Goal: Task Accomplishment & Management: Complete application form

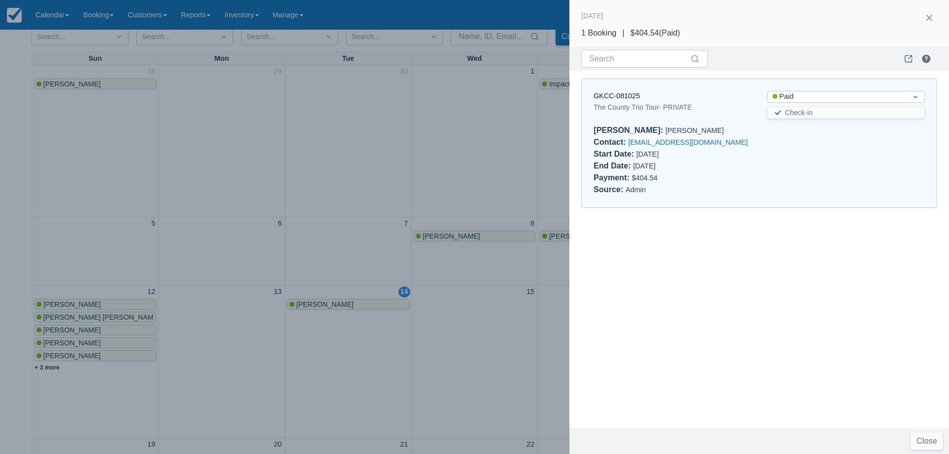
click at [290, 148] on div at bounding box center [474, 227] width 949 height 454
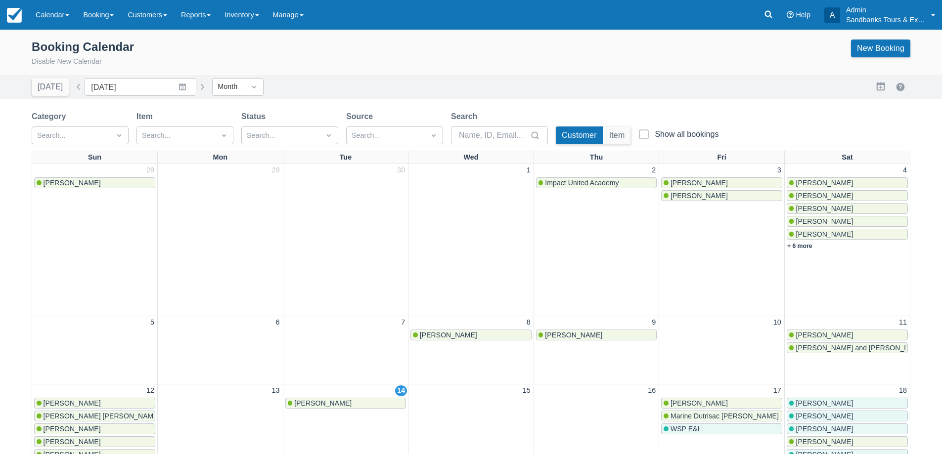
click at [259, 32] on div "Booking Calendar Disable New Calendar New Booking" at bounding box center [471, 52] width 942 height 45
click at [262, 40] on div "Booking Calendar Disable New Calendar New Booking" at bounding box center [471, 54] width 878 height 28
click at [248, 6] on link "Inventory" at bounding box center [242, 15] width 48 height 30
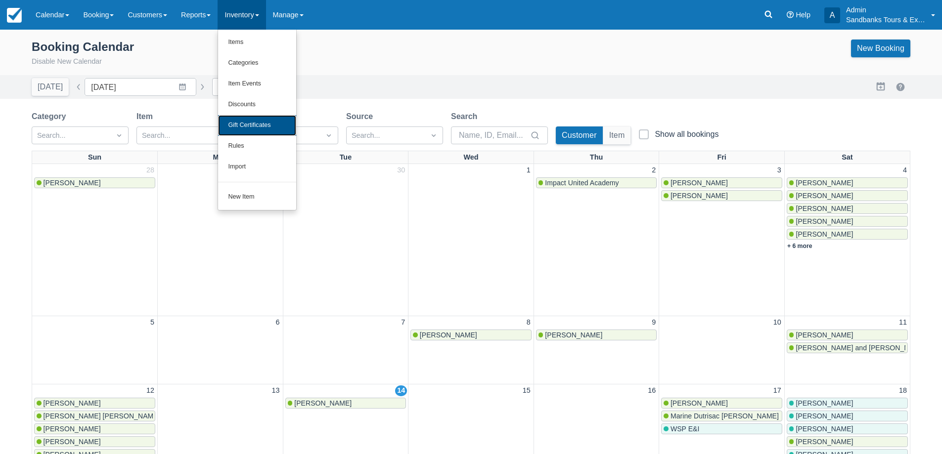
click at [267, 123] on link "Gift Certificates" at bounding box center [257, 125] width 78 height 21
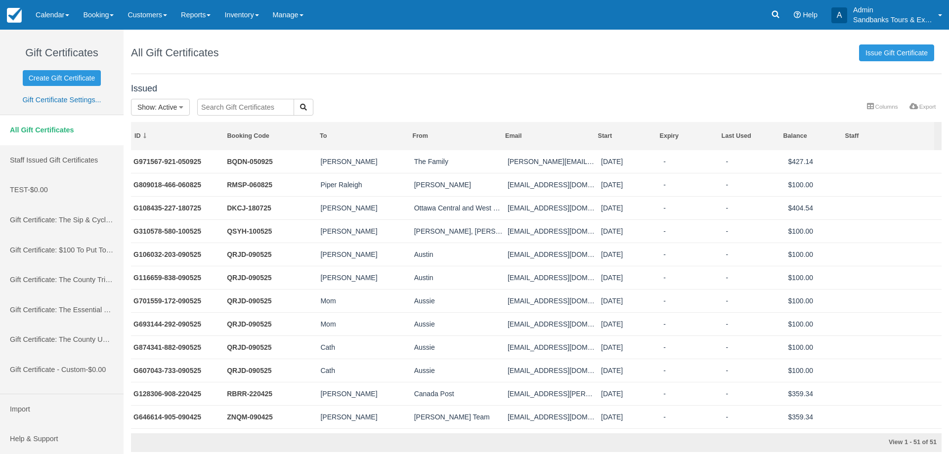
click at [224, 102] on input "text" at bounding box center [245, 107] width 97 height 17
type input "gina"
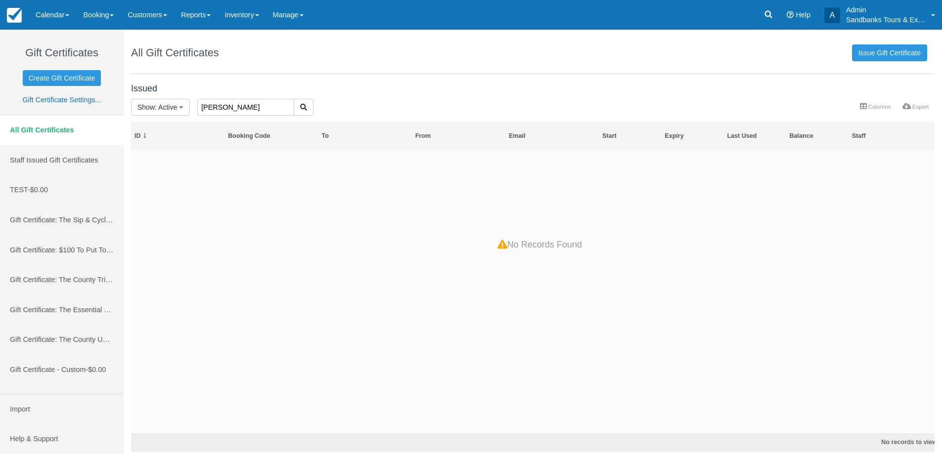
click at [224, 102] on input "gina" at bounding box center [245, 107] width 97 height 17
click at [291, 52] on div "All Gift Certificates Issue Gift Certificate" at bounding box center [532, 52] width 803 height 44
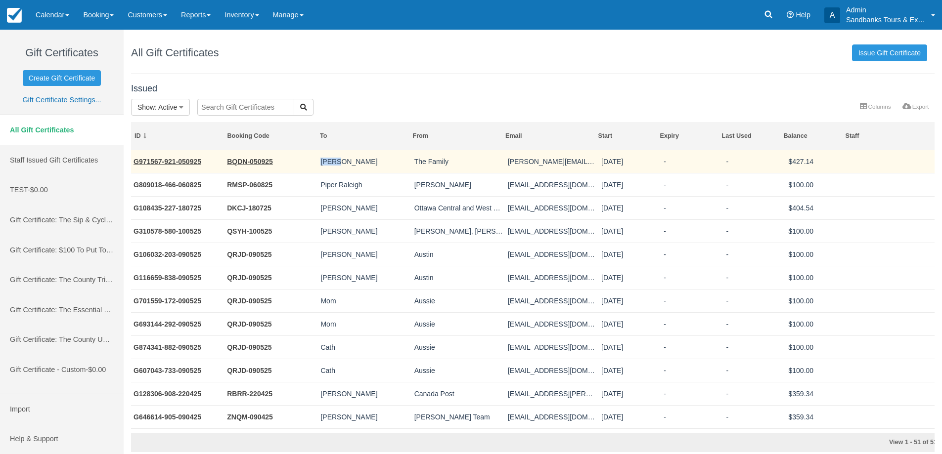
drag, startPoint x: 333, startPoint y: 163, endPoint x: 312, endPoint y: 163, distance: 21.3
click at [312, 163] on tr "G971567-921-050925 BQDN-050925 Eric Hovila The Family todd.hovila@gmail.com 09/…" at bounding box center [536, 161] width 811 height 23
click at [348, 164] on td "Eric Hovila" at bounding box center [364, 161] width 93 height 23
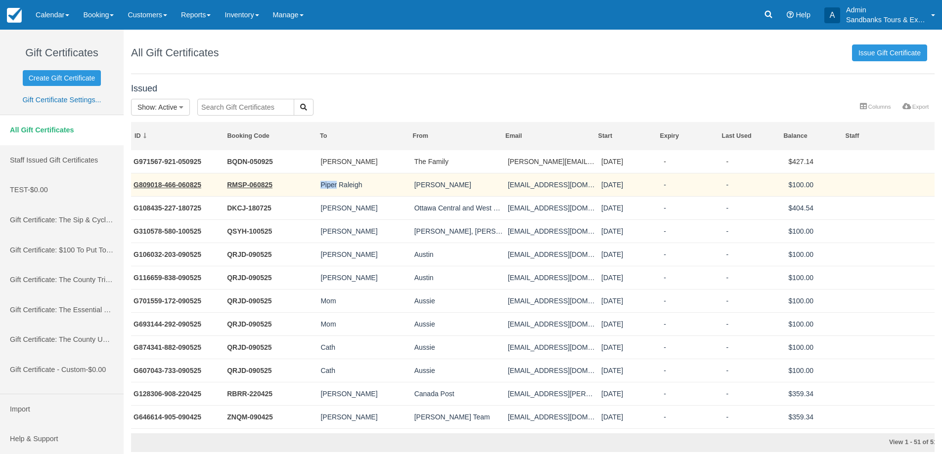
click at [318, 186] on td "Piper Raleigh" at bounding box center [364, 184] width 93 height 23
click at [341, 186] on td "Piper Raleigh" at bounding box center [364, 184] width 93 height 23
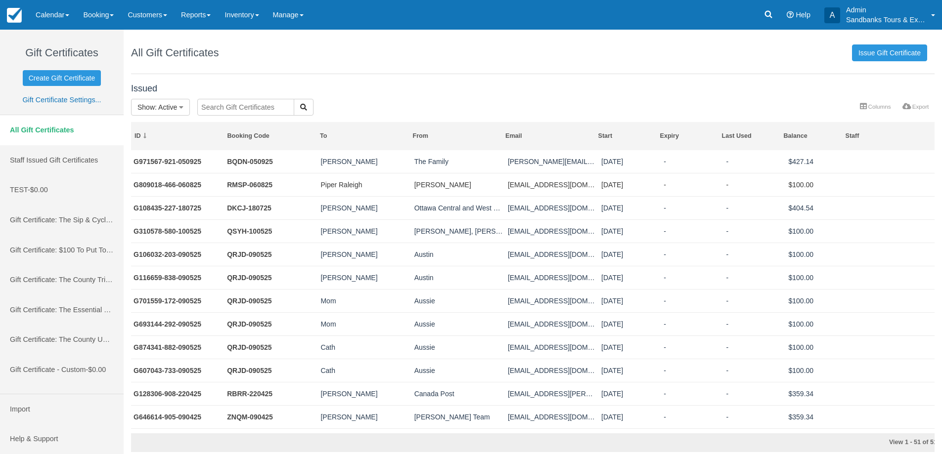
click at [226, 107] on input "text" at bounding box center [245, 107] width 97 height 17
click at [530, 56] on div "All Gift Certificates Issue Gift Certificate" at bounding box center [532, 52] width 803 height 44
click at [385, 83] on div "Issued Show : Active All Active Depleted Expired Void More Columns Export Colum…" at bounding box center [532, 98] width 803 height 38
click at [299, 51] on div "All Gift Certificates Issue Gift Certificate" at bounding box center [532, 52] width 803 height 44
click at [44, 5] on link "Calendar" at bounding box center [52, 15] width 47 height 30
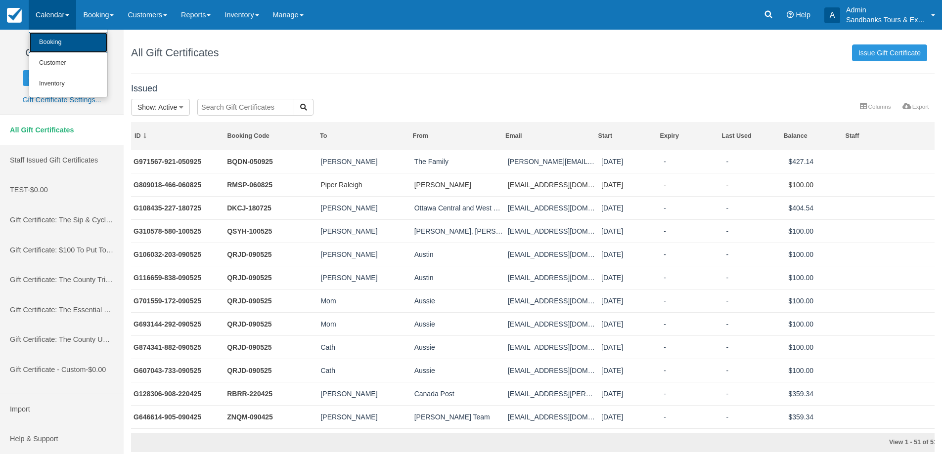
click at [57, 34] on link "Booking" at bounding box center [68, 42] width 78 height 21
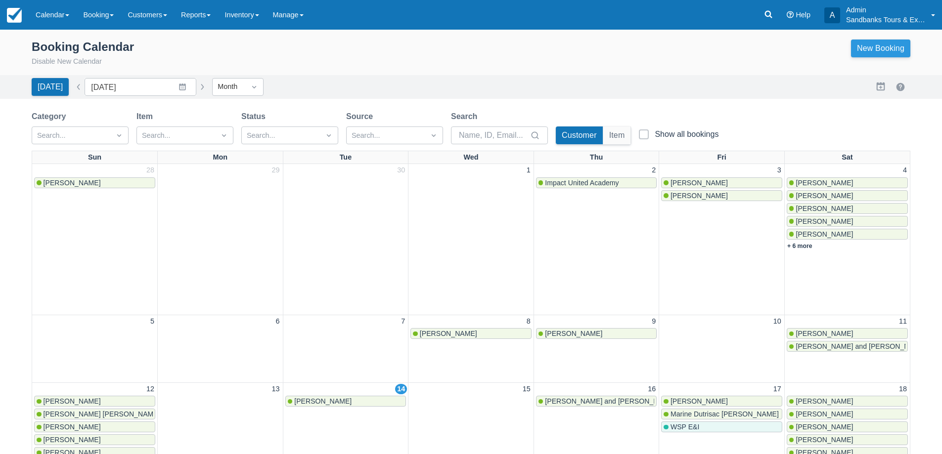
click at [855, 54] on link "New Booking" at bounding box center [880, 49] width 59 height 18
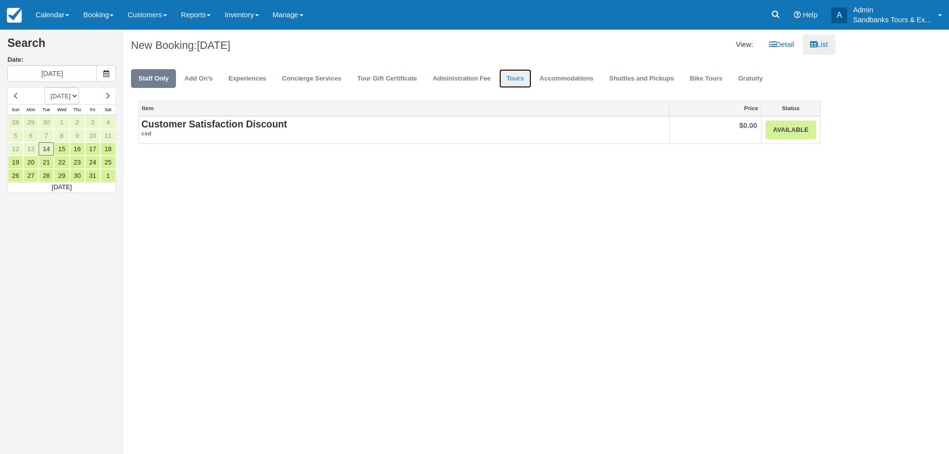
click at [515, 79] on link "Tours" at bounding box center [515, 78] width 32 height 19
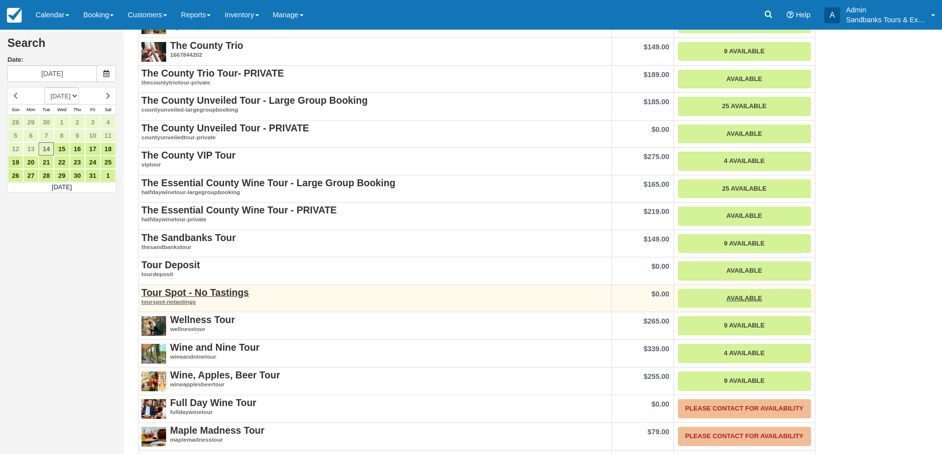
scroll to position [371, 0]
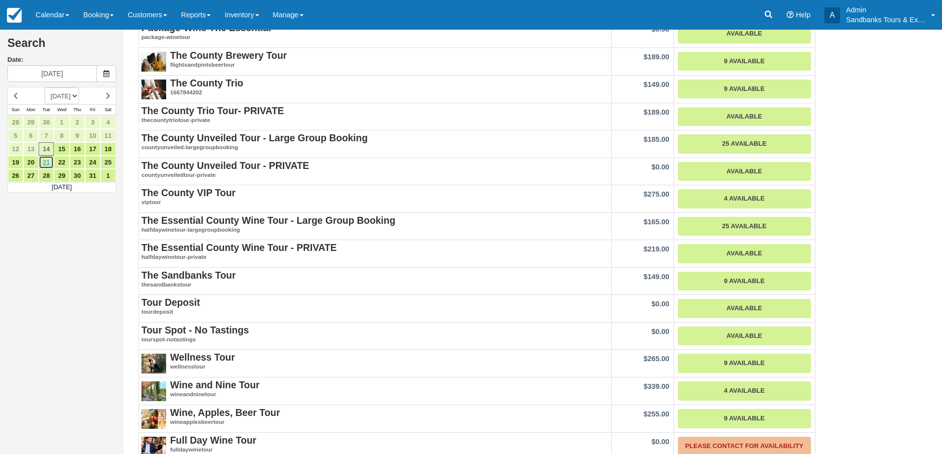
click at [49, 161] on link "21" at bounding box center [46, 162] width 15 height 13
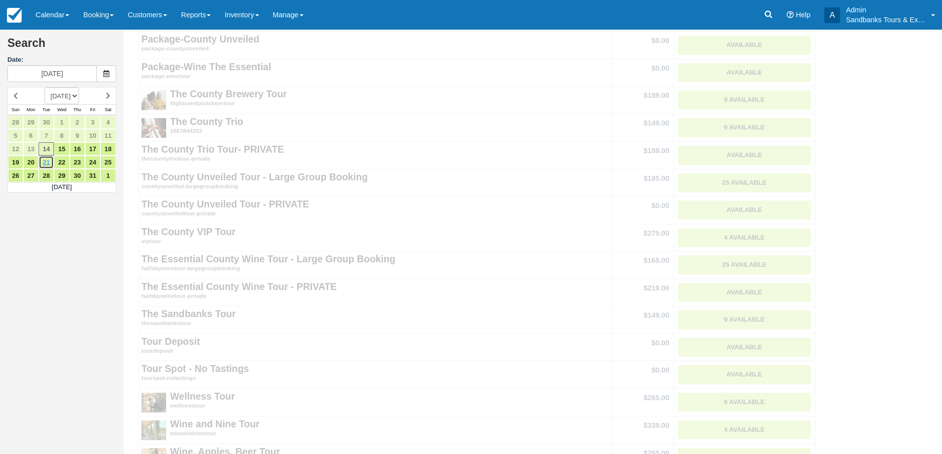
scroll to position [0, 0]
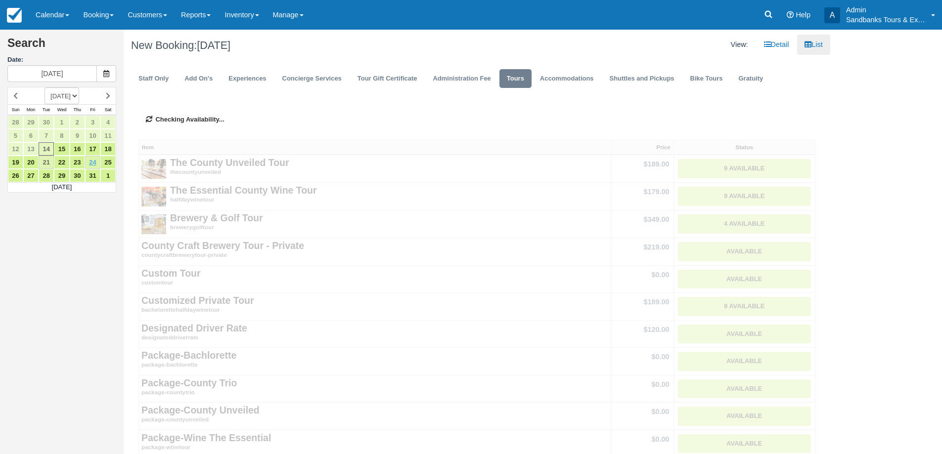
type input "10/21/25"
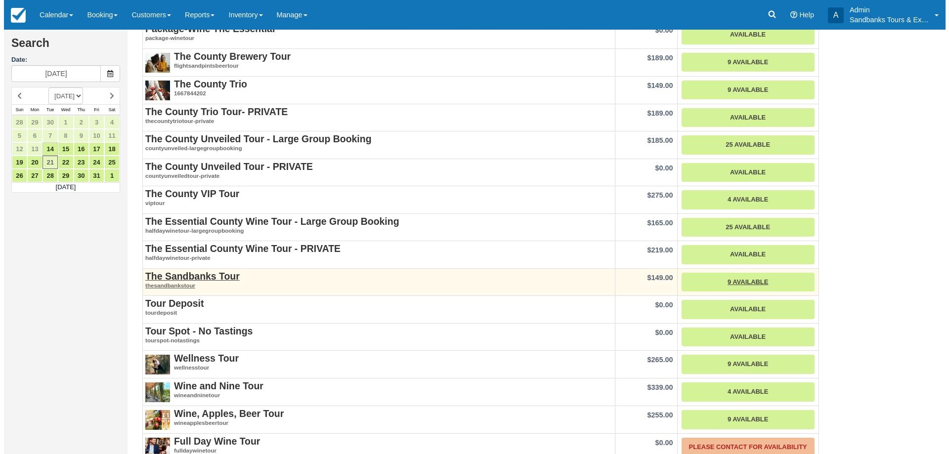
scroll to position [346, 0]
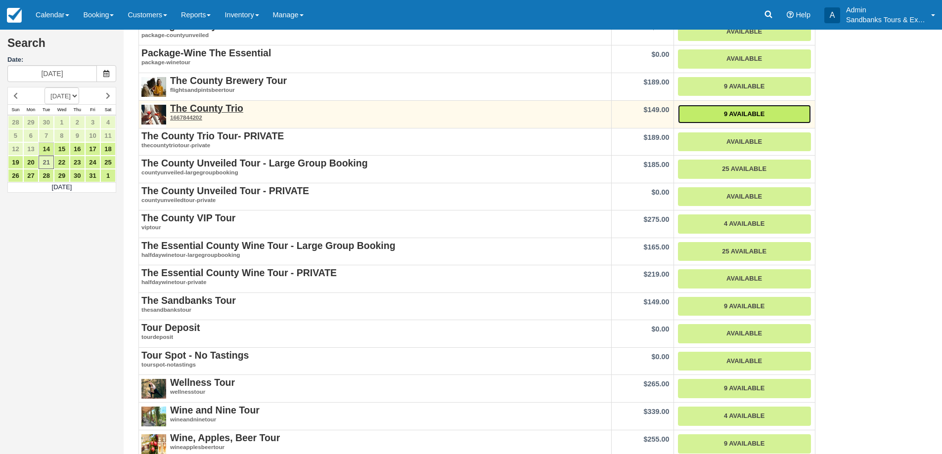
click at [746, 118] on link "9 Available" at bounding box center [744, 114] width 133 height 19
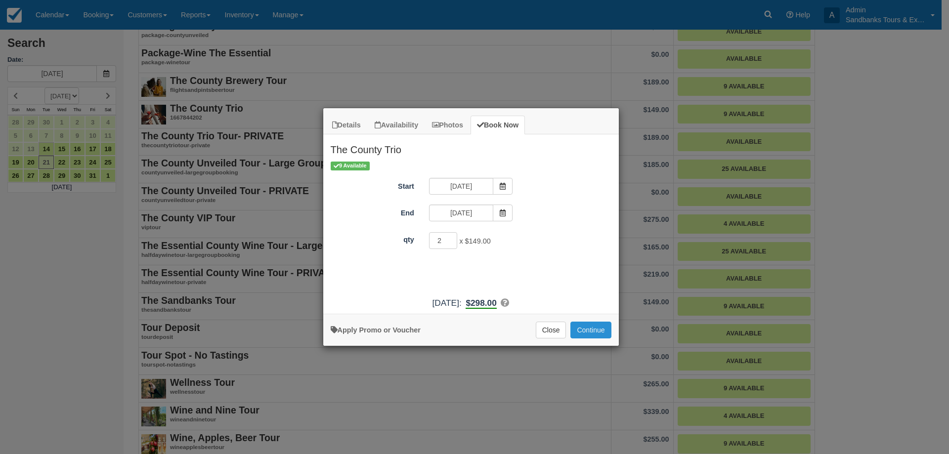
click at [587, 332] on button "Continue" at bounding box center [590, 330] width 41 height 17
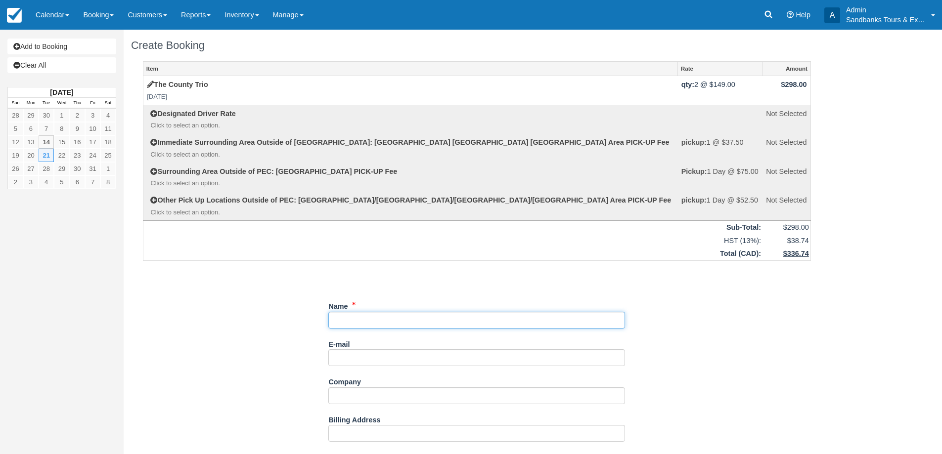
click at [379, 321] on input "Name" at bounding box center [476, 320] width 297 height 17
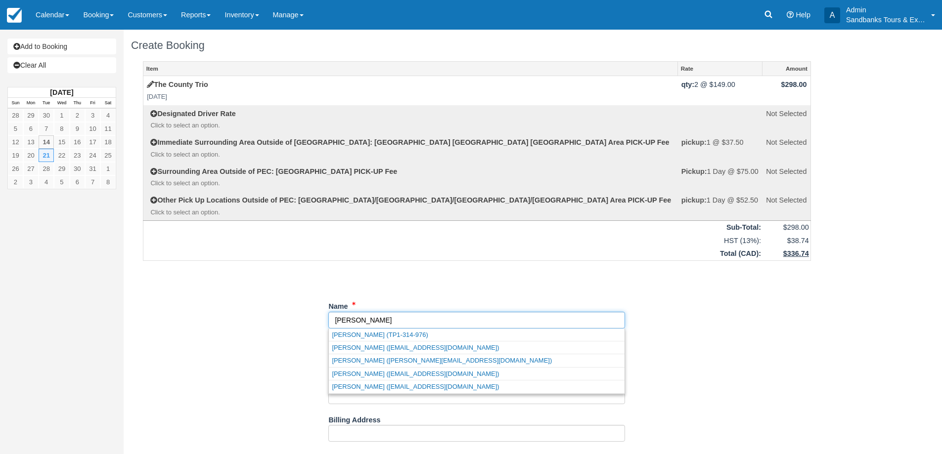
type input "[PERSON_NAME]"
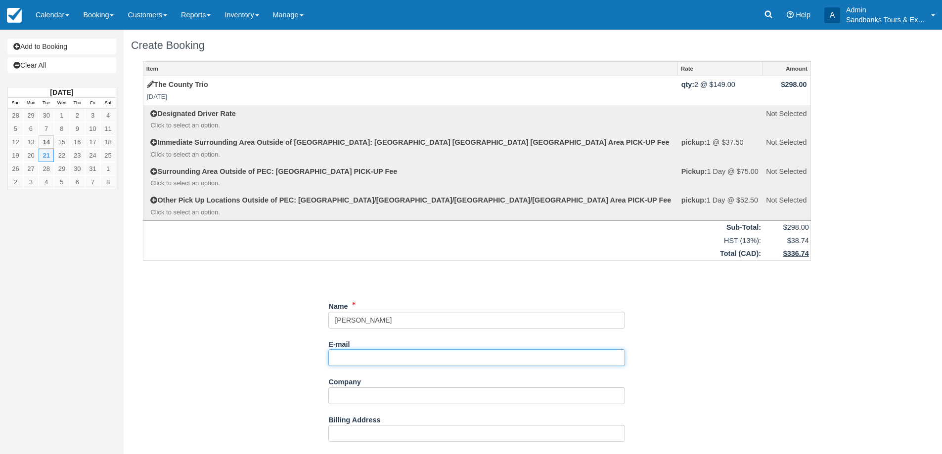
click at [365, 358] on input "E-mail" at bounding box center [476, 357] width 297 height 17
paste input "[EMAIL_ADDRESS][DOMAIN_NAME]"
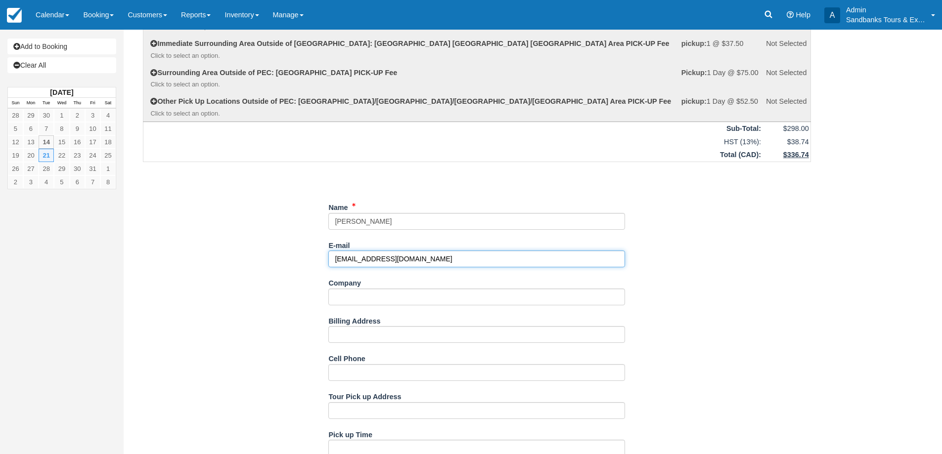
type input "[EMAIL_ADDRESS][DOMAIN_NAME]"
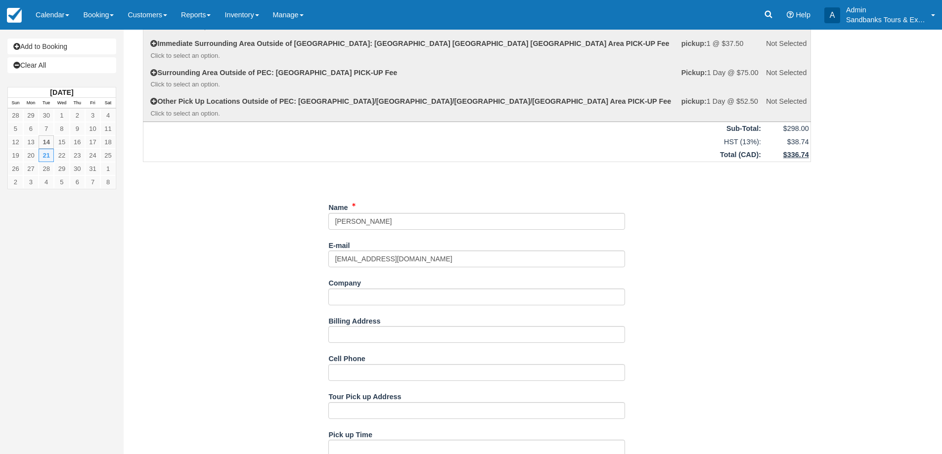
click at [232, 294] on div "Item Rate Amount The County Trio Tue Oct 21, 2025 qty: 2 @ $149.00 $298.00 Desi…" at bounding box center [477, 381] width 692 height 838
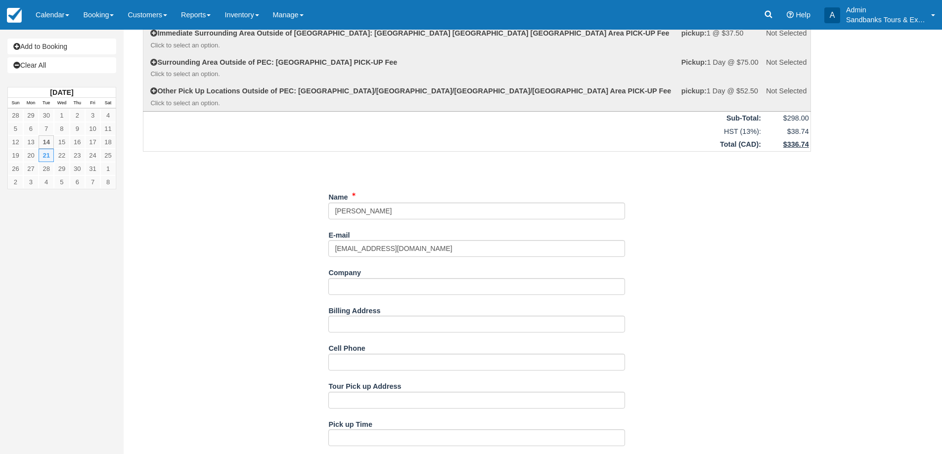
scroll to position [469, 0]
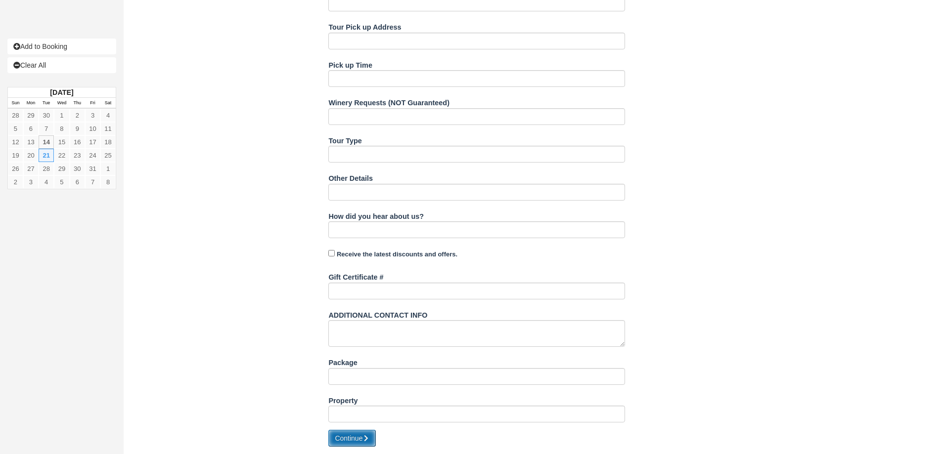
click at [349, 439] on button "Continue" at bounding box center [351, 438] width 47 height 17
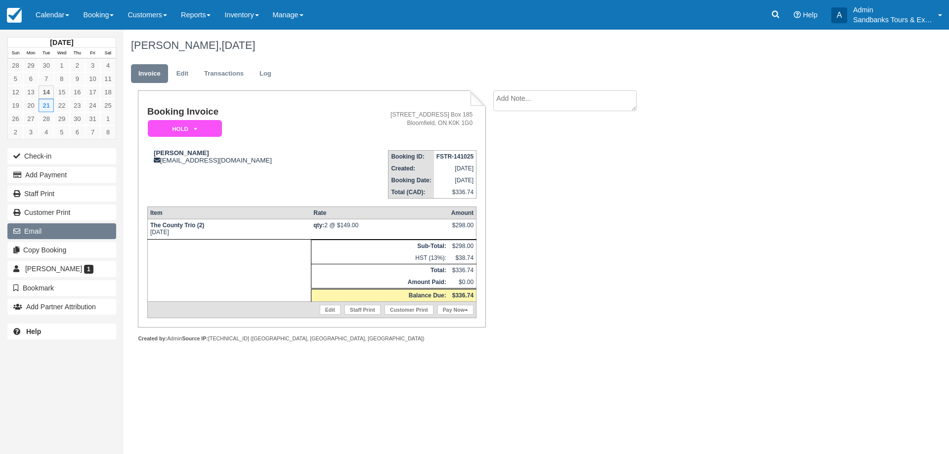
click at [48, 233] on button "Email" at bounding box center [61, 231] width 109 height 16
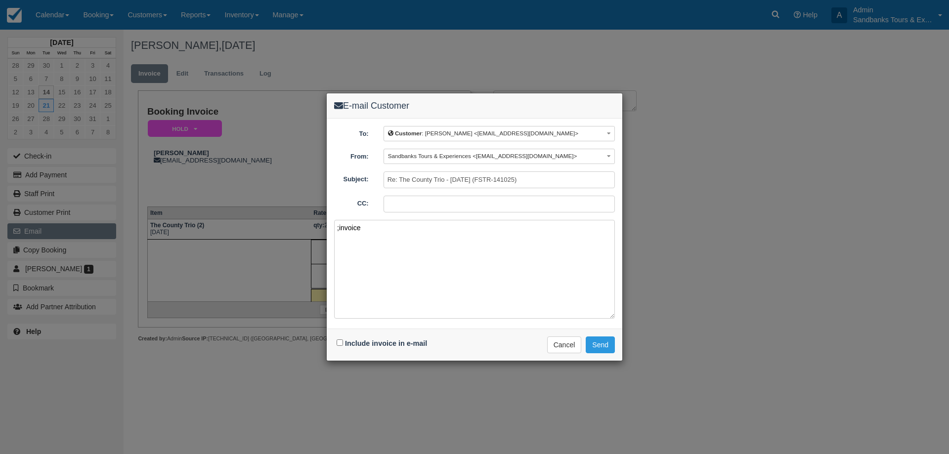
paste textarea "Please see your booking invoice below for a XXX tour for your group of XXX for …"
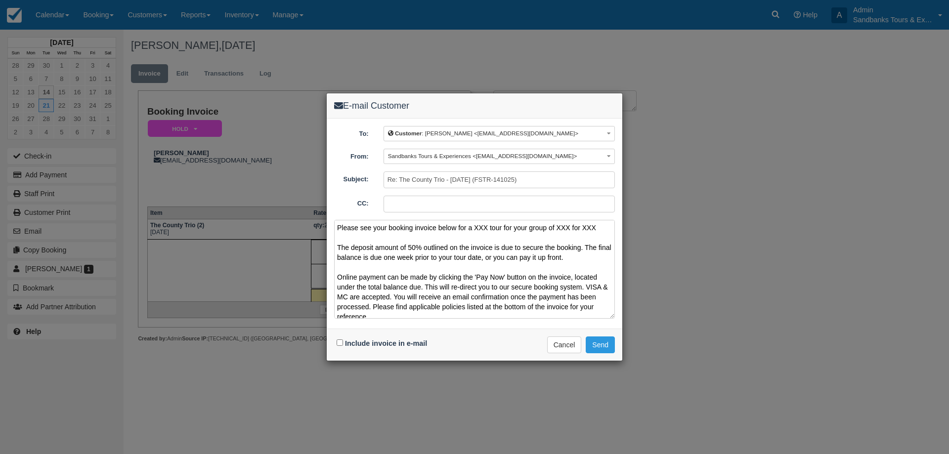
drag, startPoint x: 602, startPoint y: 225, endPoint x: 476, endPoint y: 229, distance: 126.1
click at [476, 229] on textarea "Please see your booking invoice below for a XXX tour for your group of XXX for …" at bounding box center [474, 269] width 281 height 99
drag, startPoint x: 483, startPoint y: 287, endPoint x: 334, endPoint y: 246, distance: 154.3
click at [334, 246] on textarea "Please see your booking invoice below for a County Trio. The deposit amount of …" at bounding box center [474, 269] width 281 height 99
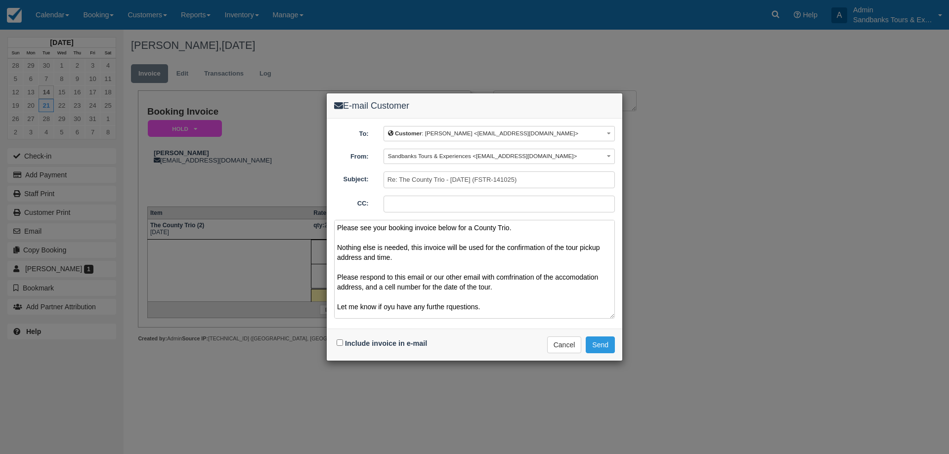
click at [447, 310] on textarea "Please see your booking invoice below for a County Trio. Nothing else is needed…" at bounding box center [474, 269] width 281 height 99
drag, startPoint x: 516, startPoint y: 275, endPoint x: 566, endPoint y: 50, distance: 230.8
click at [560, 56] on div "E-mail Customer To: Customer : Gina <rbngina@yahoo.com> Customer : Gina <rbngin…" at bounding box center [474, 227] width 949 height 454
drag, startPoint x: 570, startPoint y: 272, endPoint x: 563, endPoint y: 280, distance: 10.8
click at [563, 280] on textarea "Please see your booking invoice below for a County Trio. Nothing else is needed…" at bounding box center [474, 269] width 281 height 99
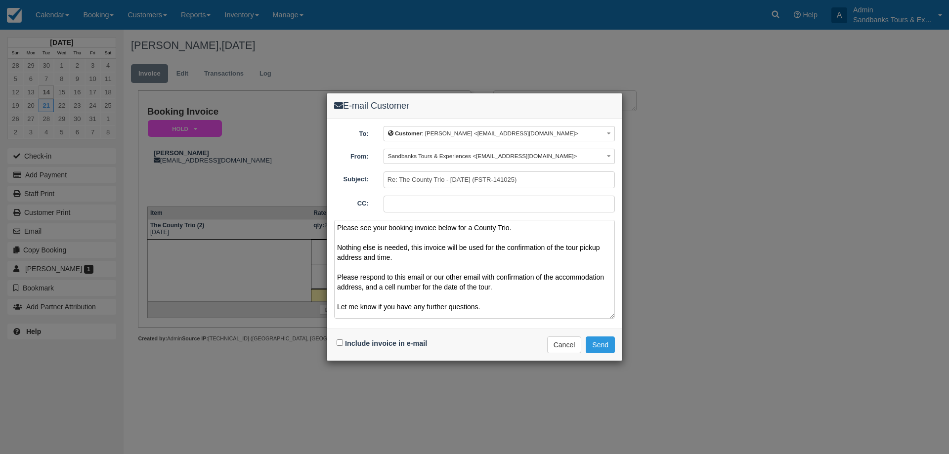
click at [406, 258] on textarea "Please see your booking invoice below for a County Trio. Nothing else is needed…" at bounding box center [474, 269] width 281 height 99
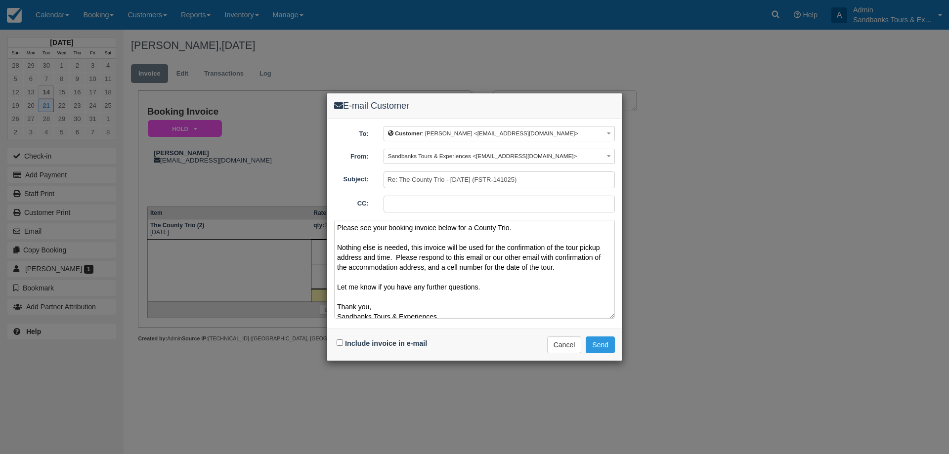
click at [511, 227] on textarea "Please see your booking invoice below for a County Trio. Nothing else is needed…" at bounding box center [474, 269] width 281 height 99
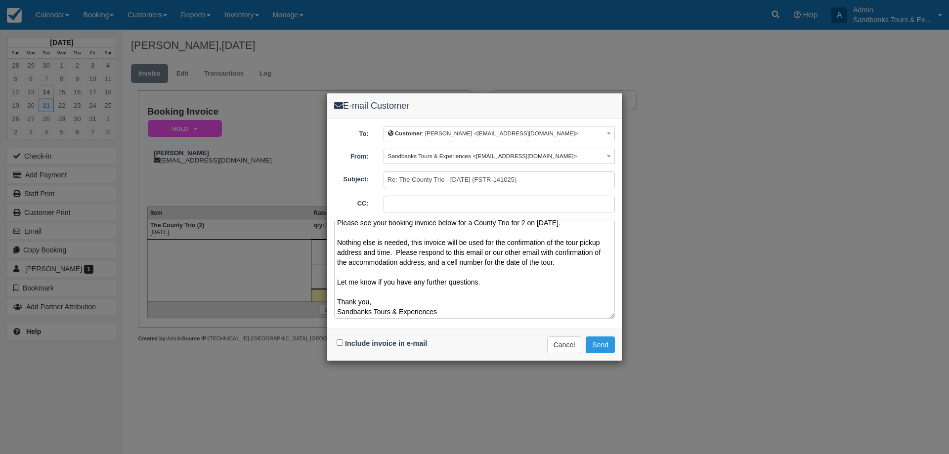
scroll to position [6, 0]
type textarea "Please see your booking invoice below for a County Trio for 2 on October 21st. …"
click at [340, 340] on input "Include invoice in e-mail" at bounding box center [340, 343] width 6 height 6
checkbox input "true"
click at [602, 344] on button "Send" at bounding box center [600, 345] width 29 height 17
